Goal: Share content: Share content

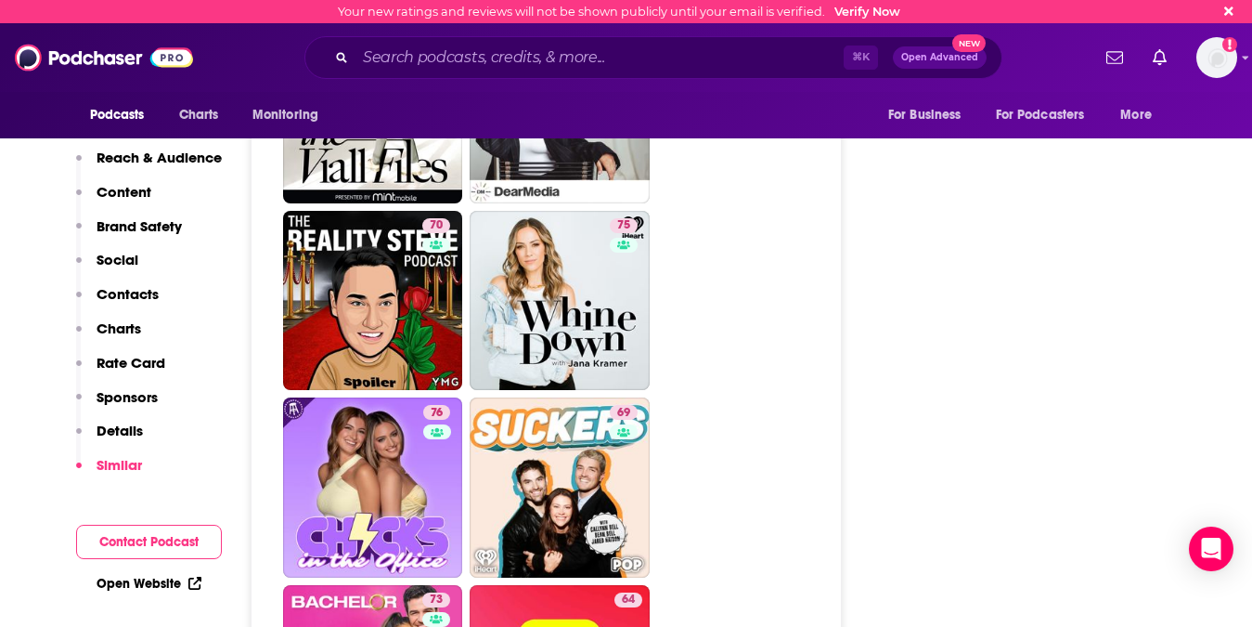
scroll to position [5111, 0]
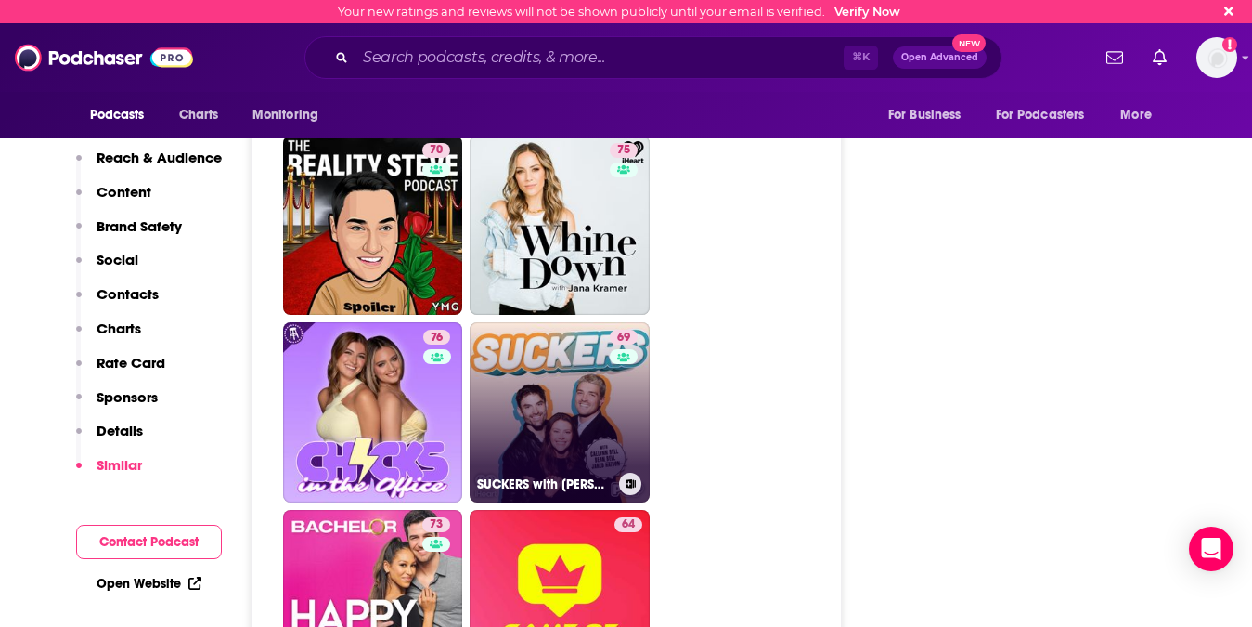
click at [535, 322] on link "69 SUCKERS with [PERSON_NAME], [PERSON_NAME], and [PERSON_NAME]" at bounding box center [560, 412] width 180 height 180
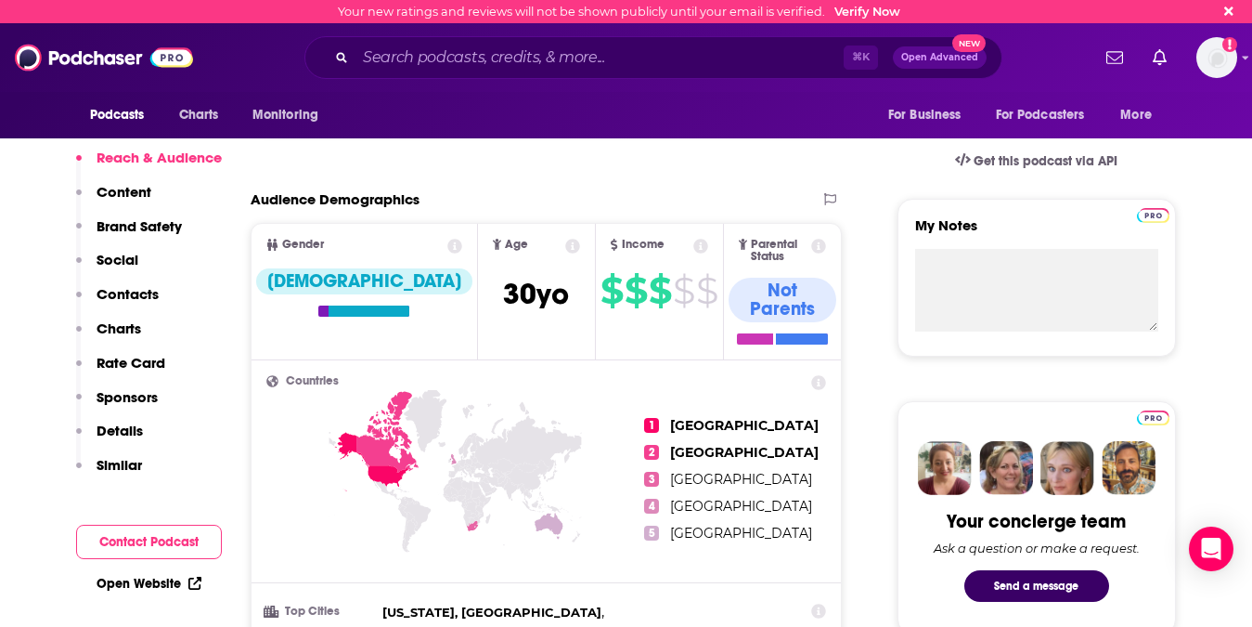
scroll to position [809, 0]
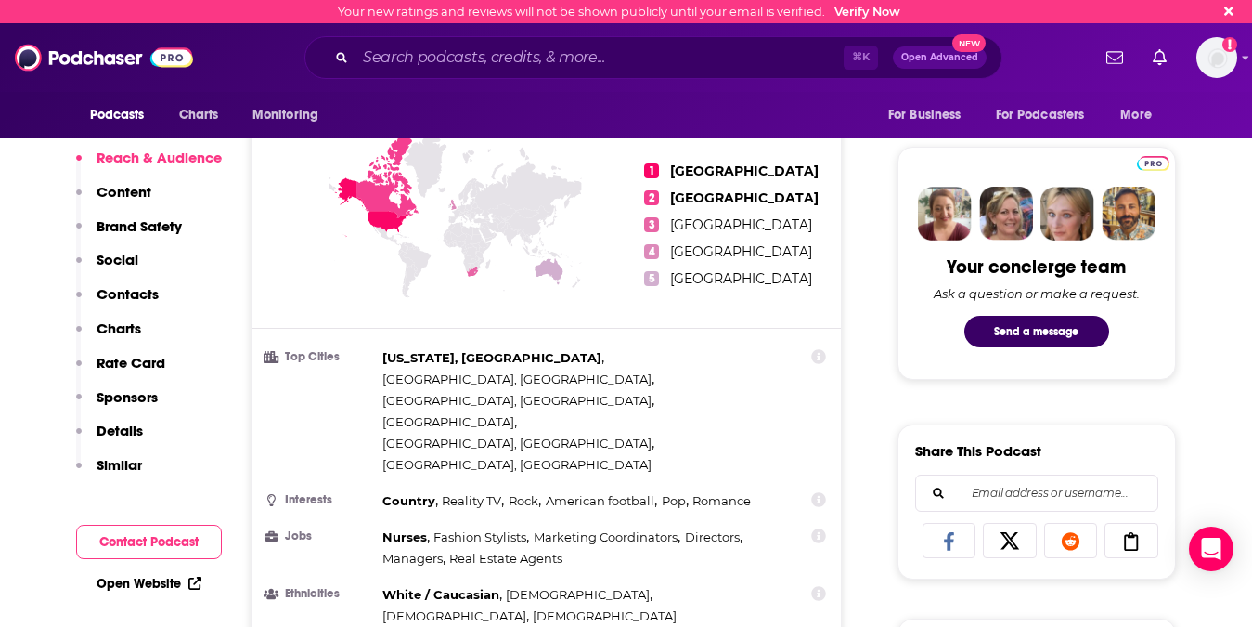
type input "[URL][DOMAIN_NAME]"
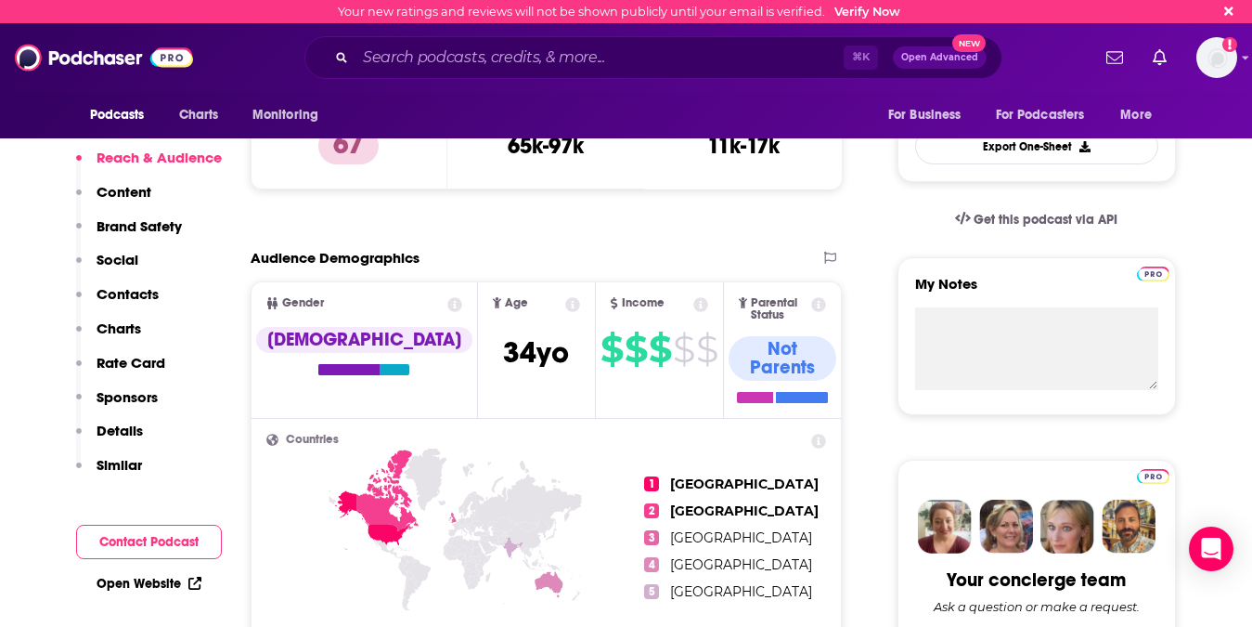
scroll to position [497, 0]
